Goal: Information Seeking & Learning: Learn about a topic

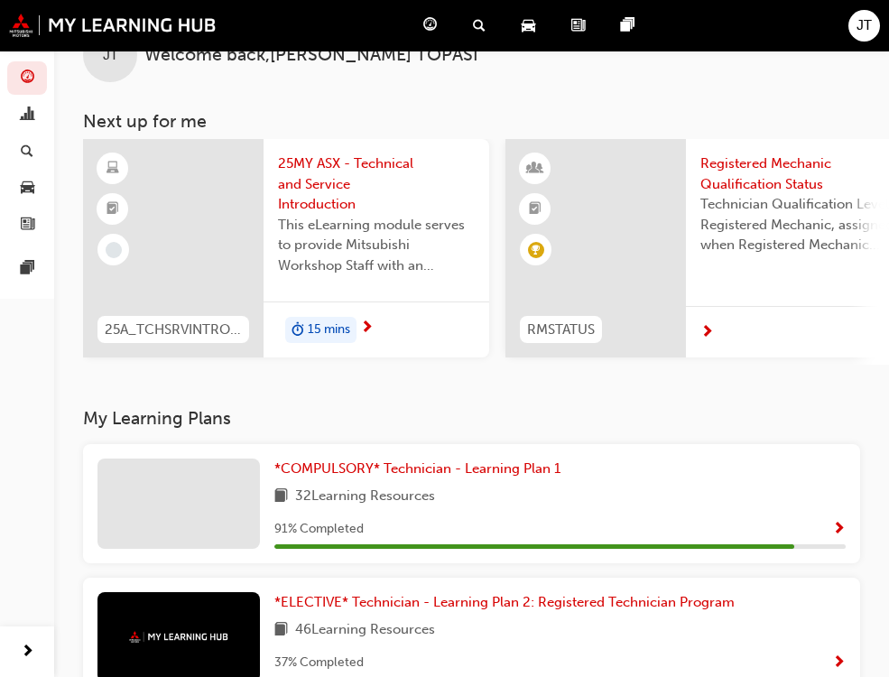
scroll to position [90, 0]
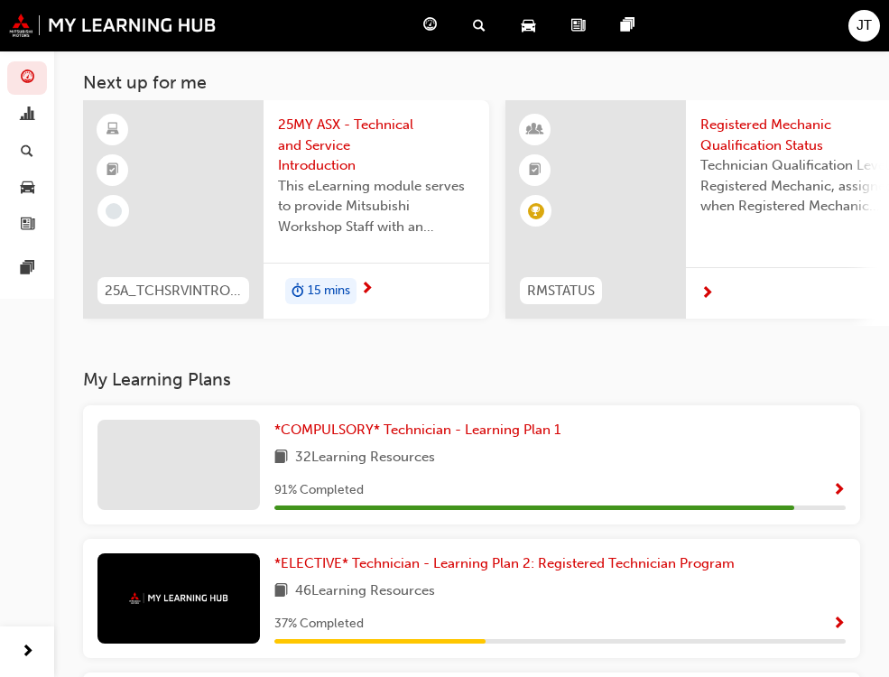
click at [364, 469] on div "32 Learning Resources" at bounding box center [559, 458] width 571 height 23
click at [311, 438] on span "*COMPULSORY* Technician - Learning Plan 1" at bounding box center [417, 429] width 286 height 16
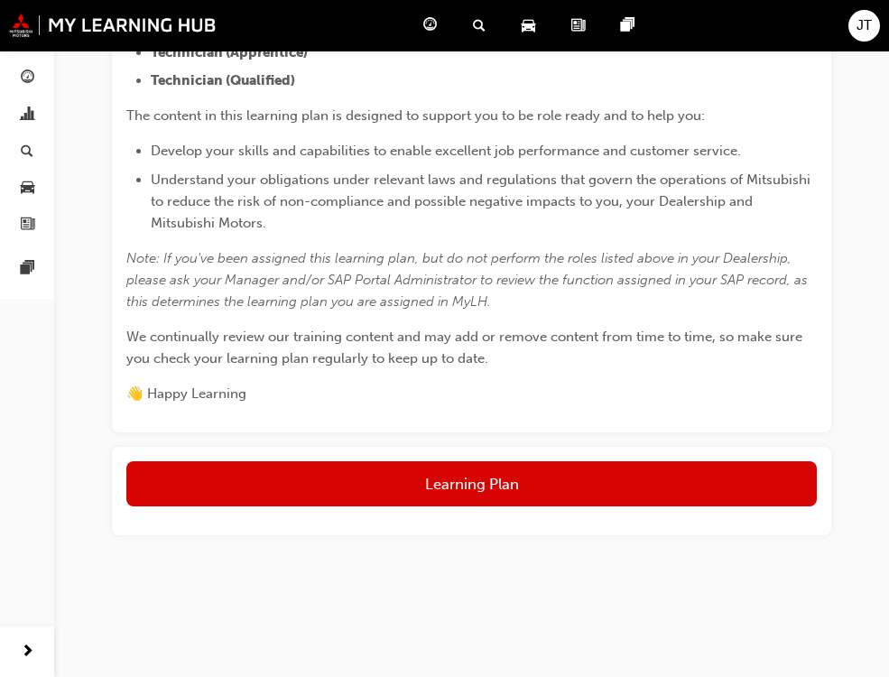
scroll to position [506, 0]
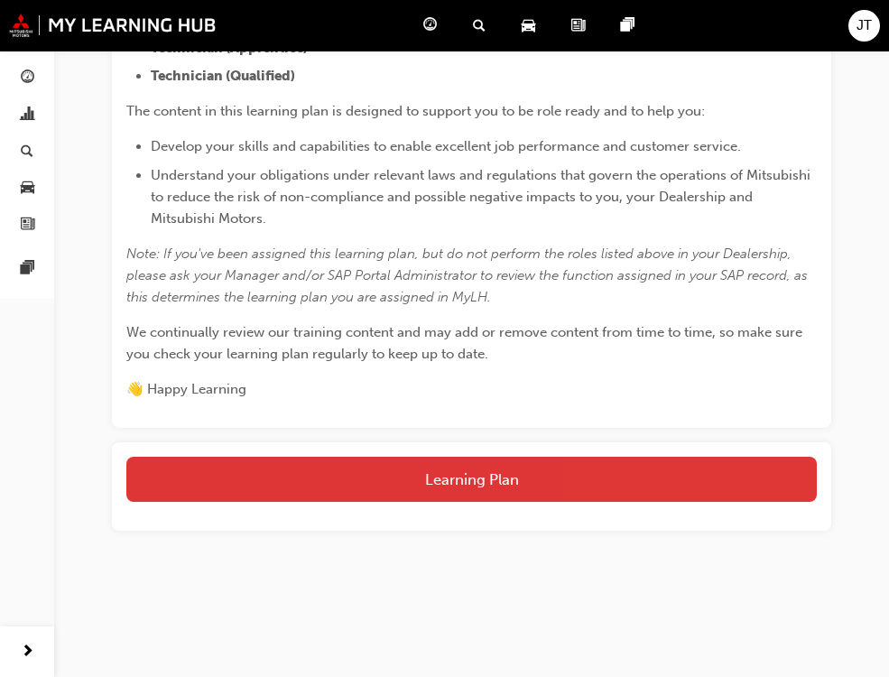
click at [513, 480] on button "Learning Plan" at bounding box center [471, 479] width 690 height 45
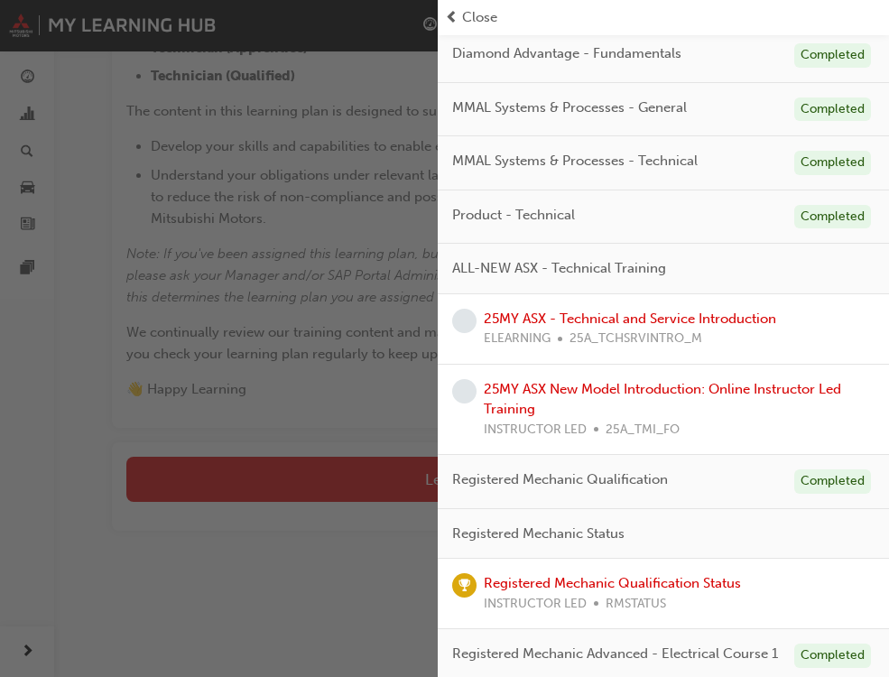
scroll to position [271, 0]
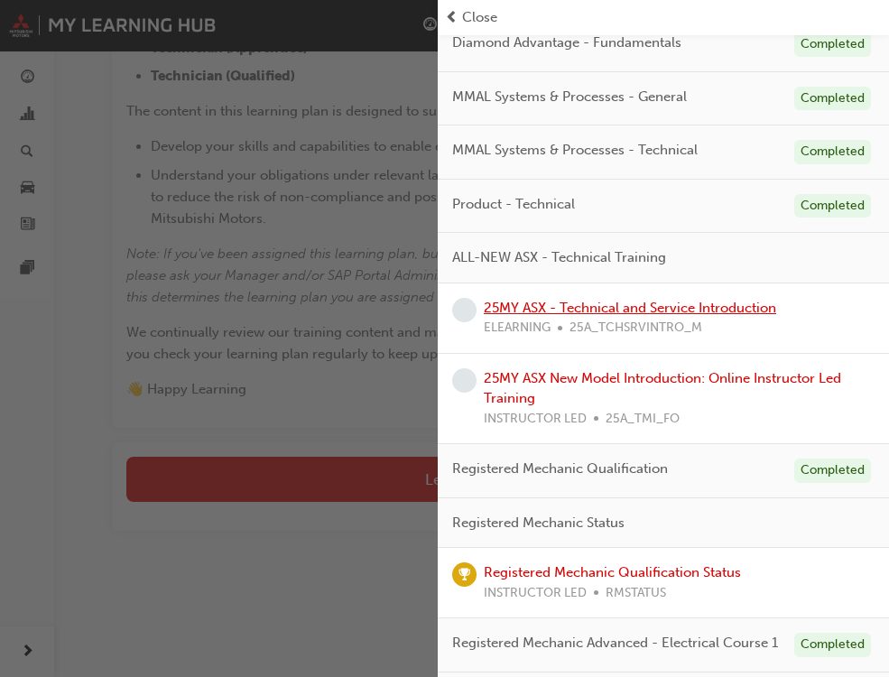
click at [706, 309] on link "25MY ASX - Technical and Service Introduction" at bounding box center [630, 308] width 292 height 16
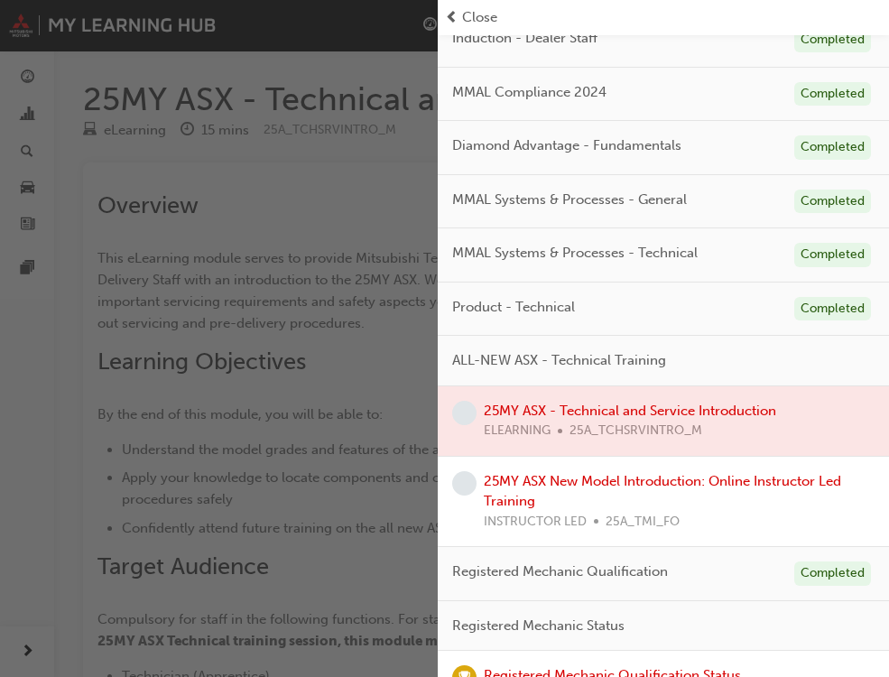
scroll to position [451, 0]
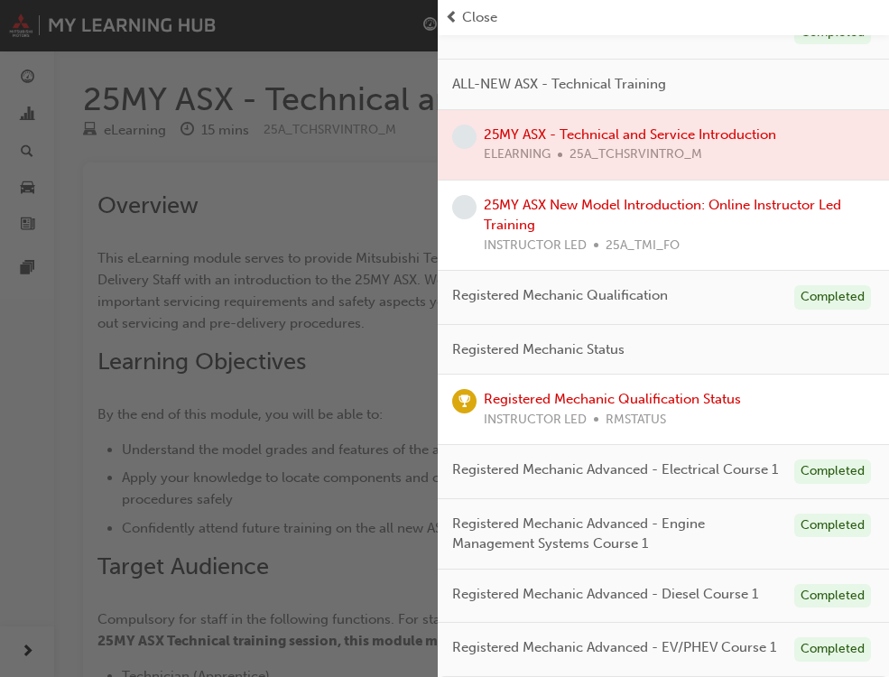
click at [646, 124] on div at bounding box center [663, 144] width 451 height 69
click at [347, 176] on div "button" at bounding box center [219, 338] width 438 height 677
click at [446, 8] on span "prev-icon" at bounding box center [452, 17] width 14 height 21
click at [479, 14] on span "Close" at bounding box center [479, 17] width 35 height 21
click at [287, 487] on div "button" at bounding box center [219, 338] width 438 height 677
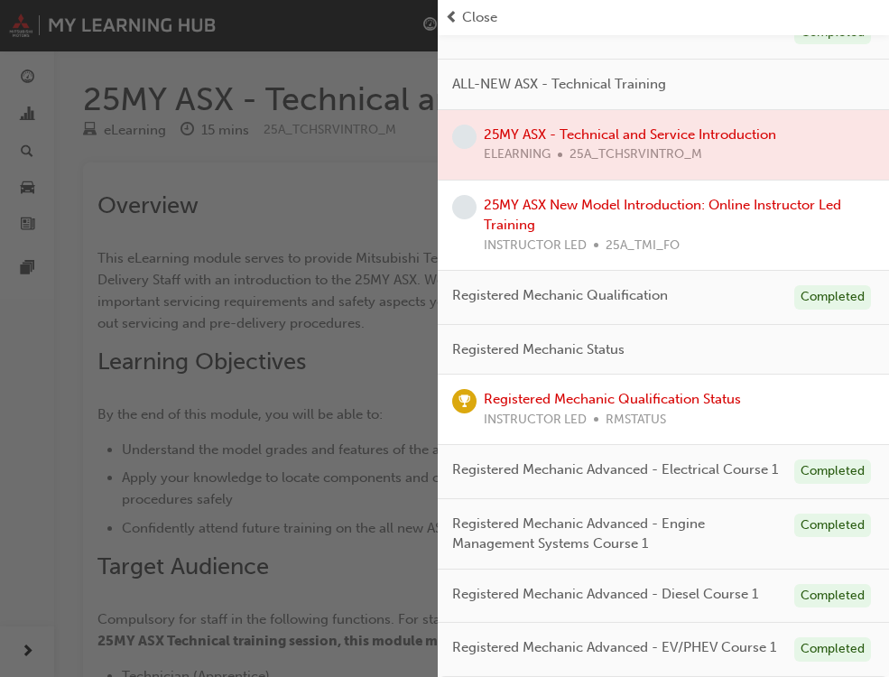
click at [493, 18] on span "Close" at bounding box center [479, 17] width 35 height 21
click at [353, 213] on div "button" at bounding box center [219, 338] width 438 height 677
click at [489, 20] on span "Close" at bounding box center [479, 17] width 35 height 21
click at [491, 20] on span "Close" at bounding box center [479, 17] width 35 height 21
